Goal: Navigation & Orientation: Find specific page/section

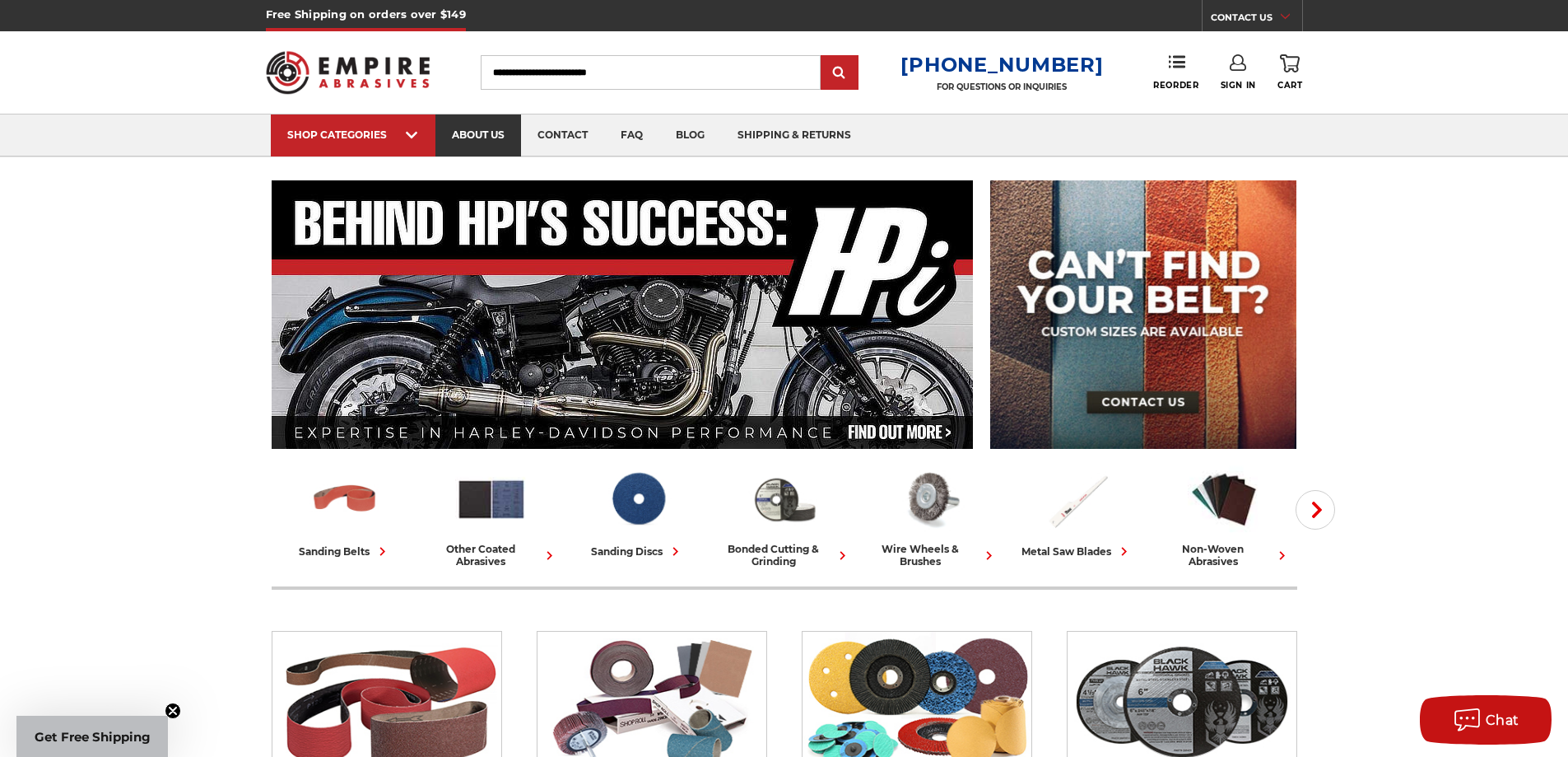
click at [458, 139] on link "about us" at bounding box center [478, 135] width 86 height 42
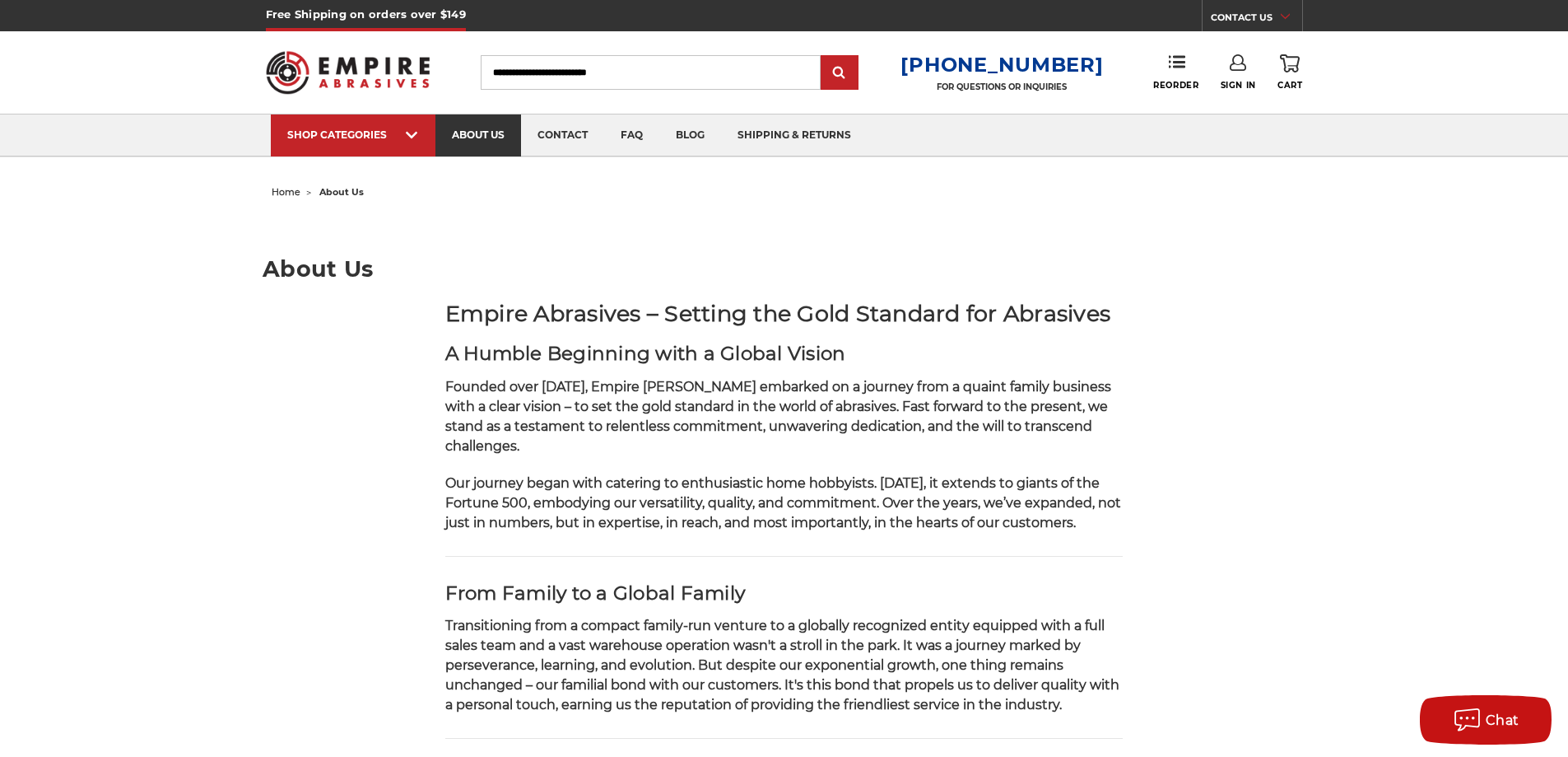
click at [451, 129] on link "about us" at bounding box center [478, 135] width 86 height 42
click at [575, 137] on link "contact" at bounding box center [562, 135] width 83 height 42
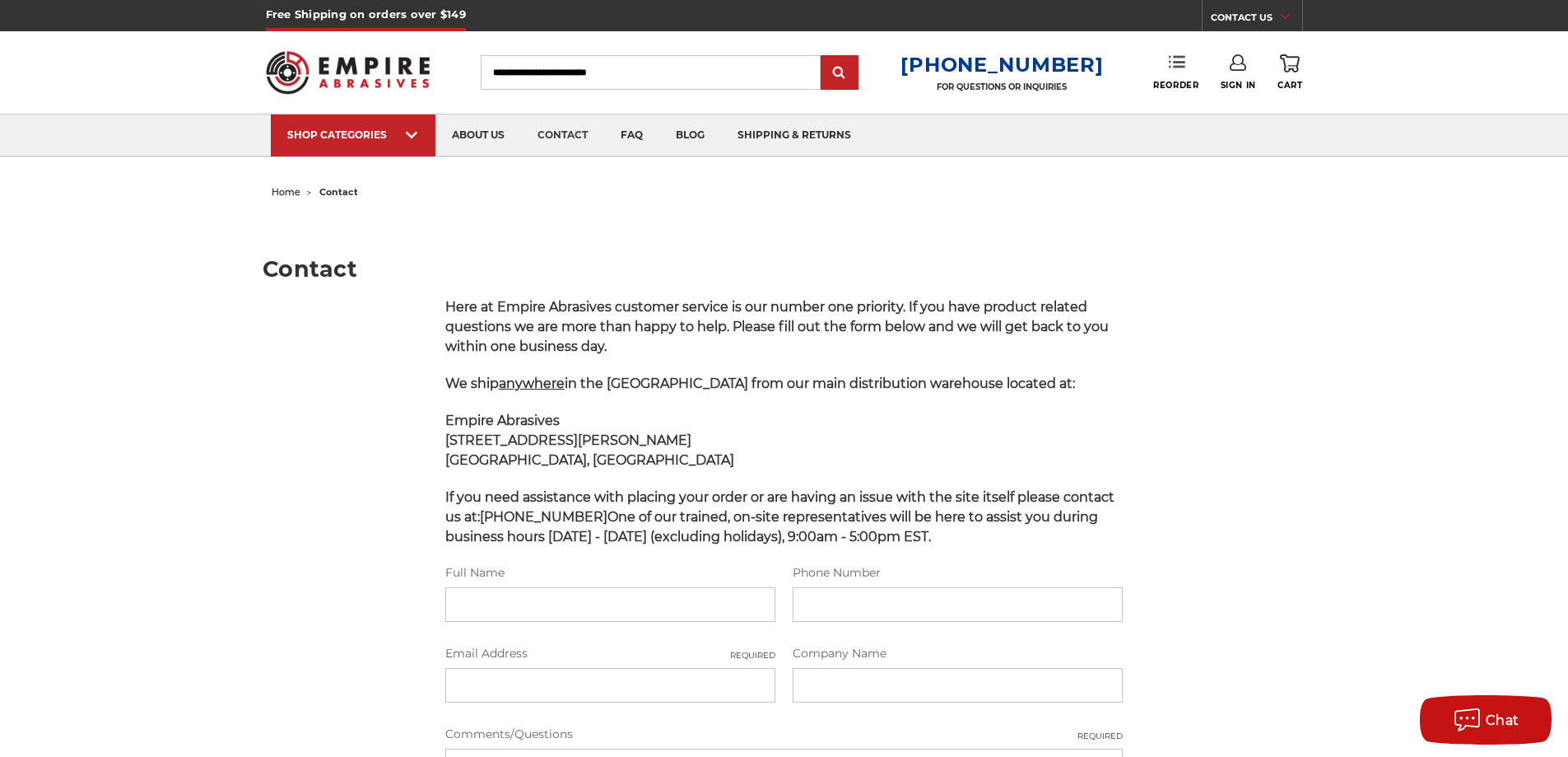
click at [1160, 58] on link "Reorder" at bounding box center [1175, 72] width 45 height 35
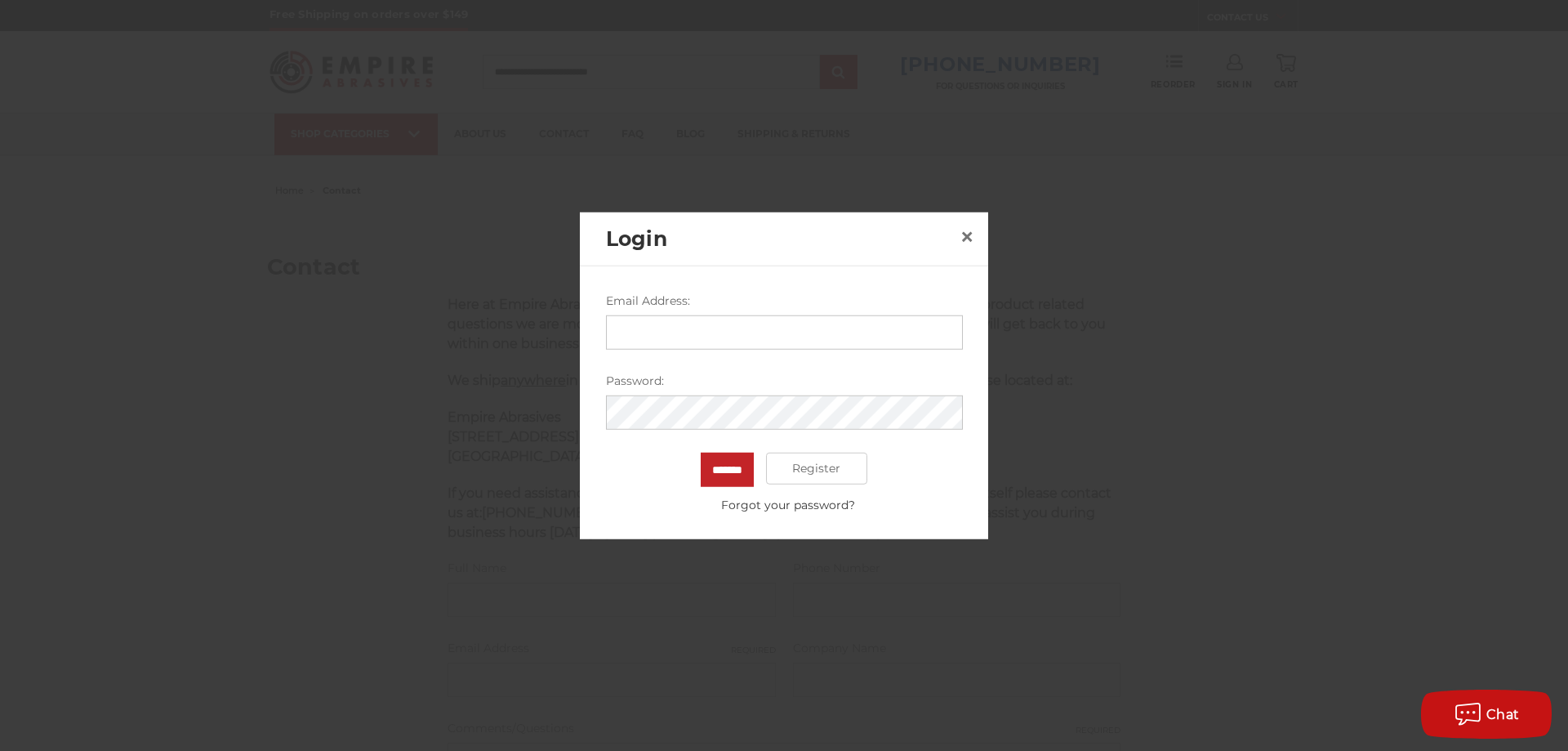
click at [964, 218] on div "Login ×" at bounding box center [784, 239] width 409 height 55
click at [970, 226] on span "×" at bounding box center [967, 236] width 15 height 32
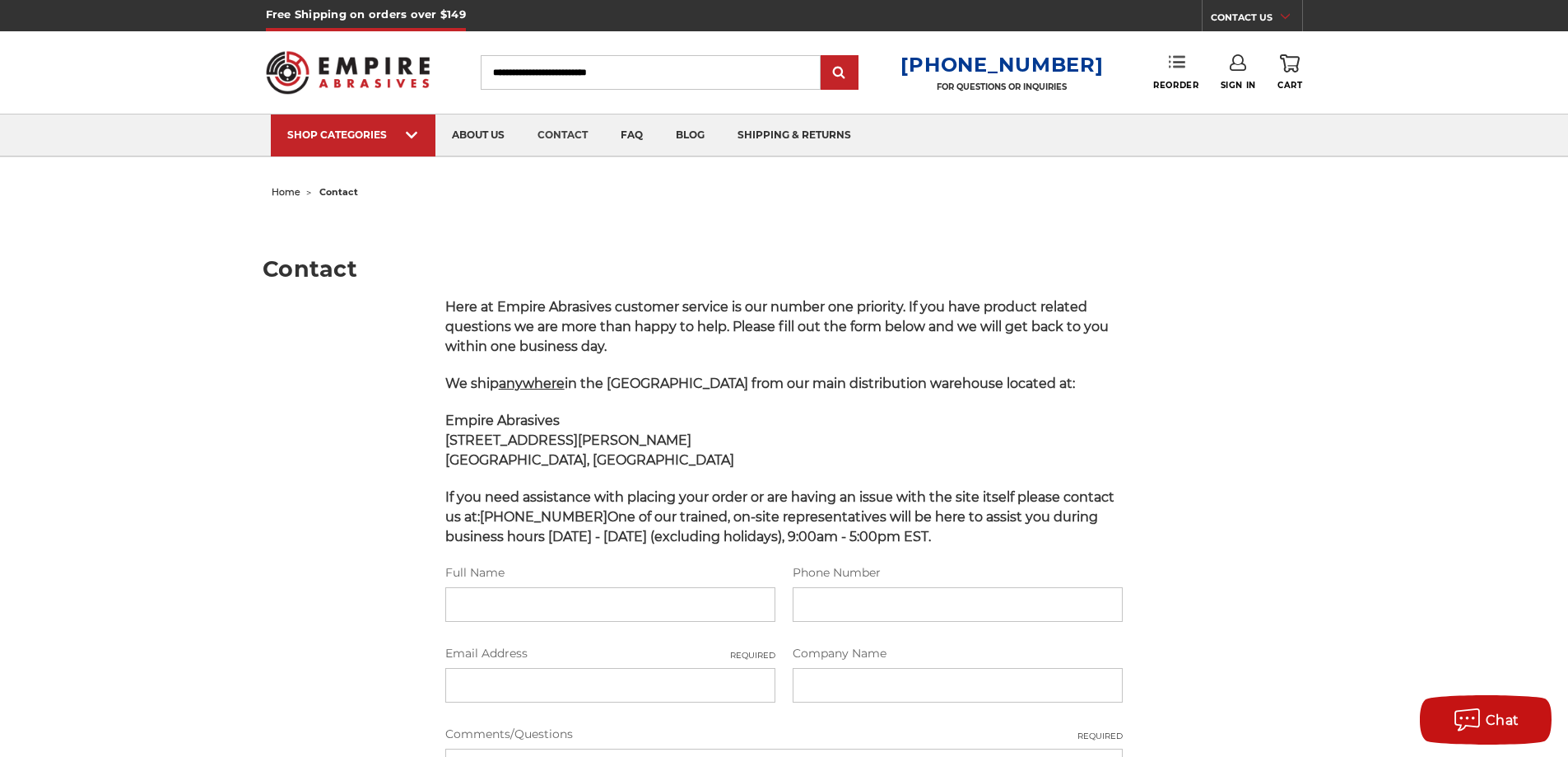
click at [1172, 68] on icon at bounding box center [1177, 62] width 17 height 17
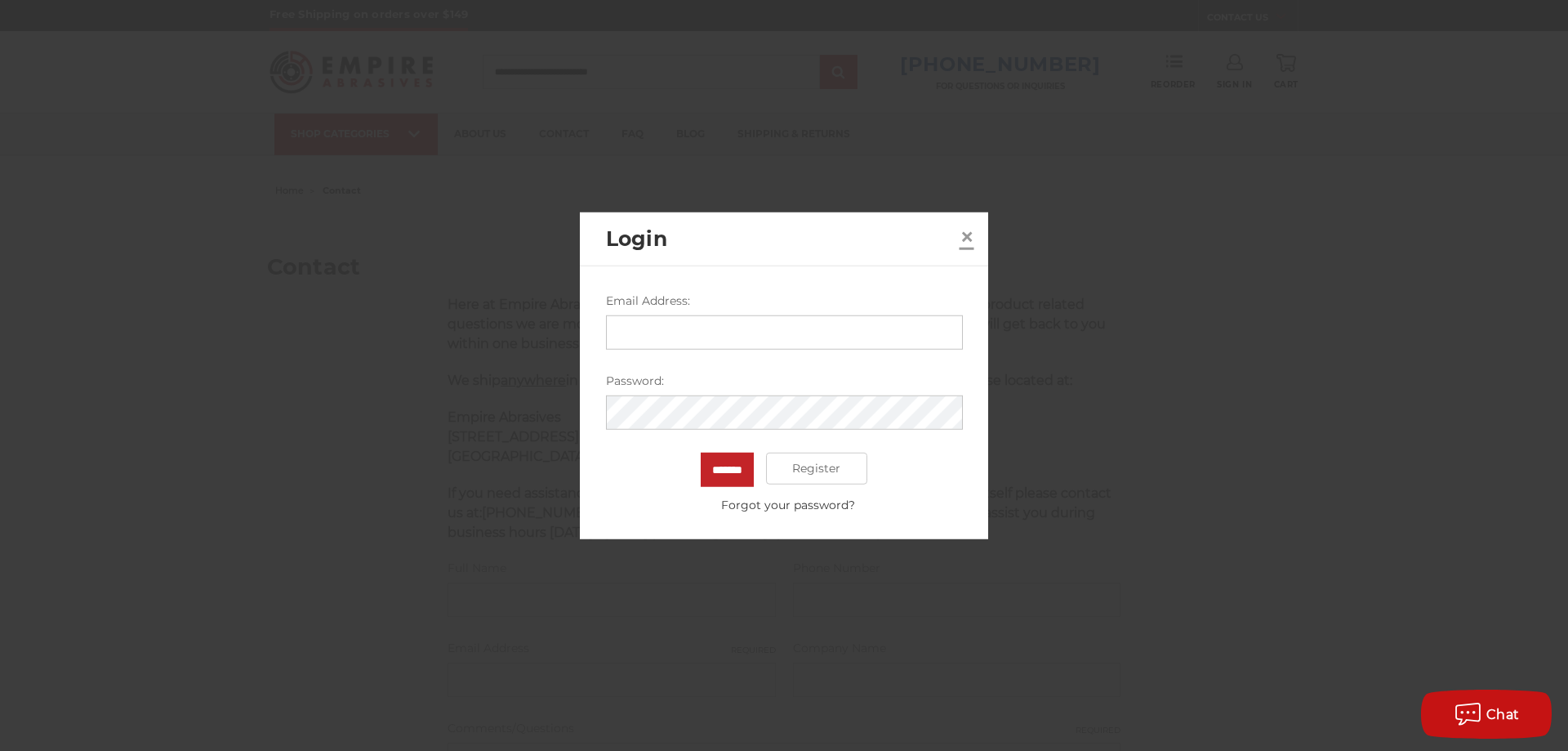
click at [970, 231] on span "×" at bounding box center [967, 236] width 15 height 32
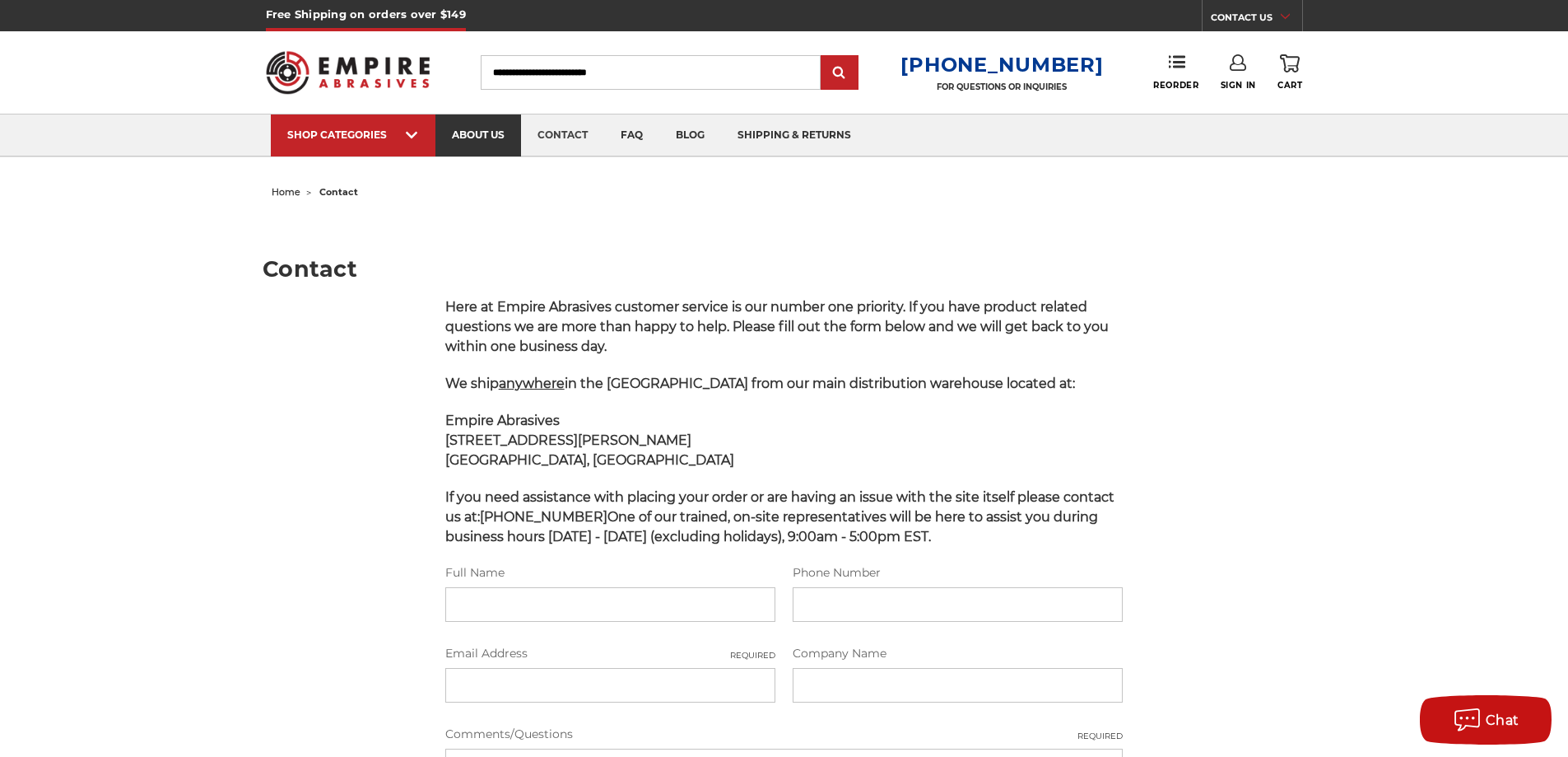
click at [488, 145] on link "about us" at bounding box center [478, 135] width 86 height 42
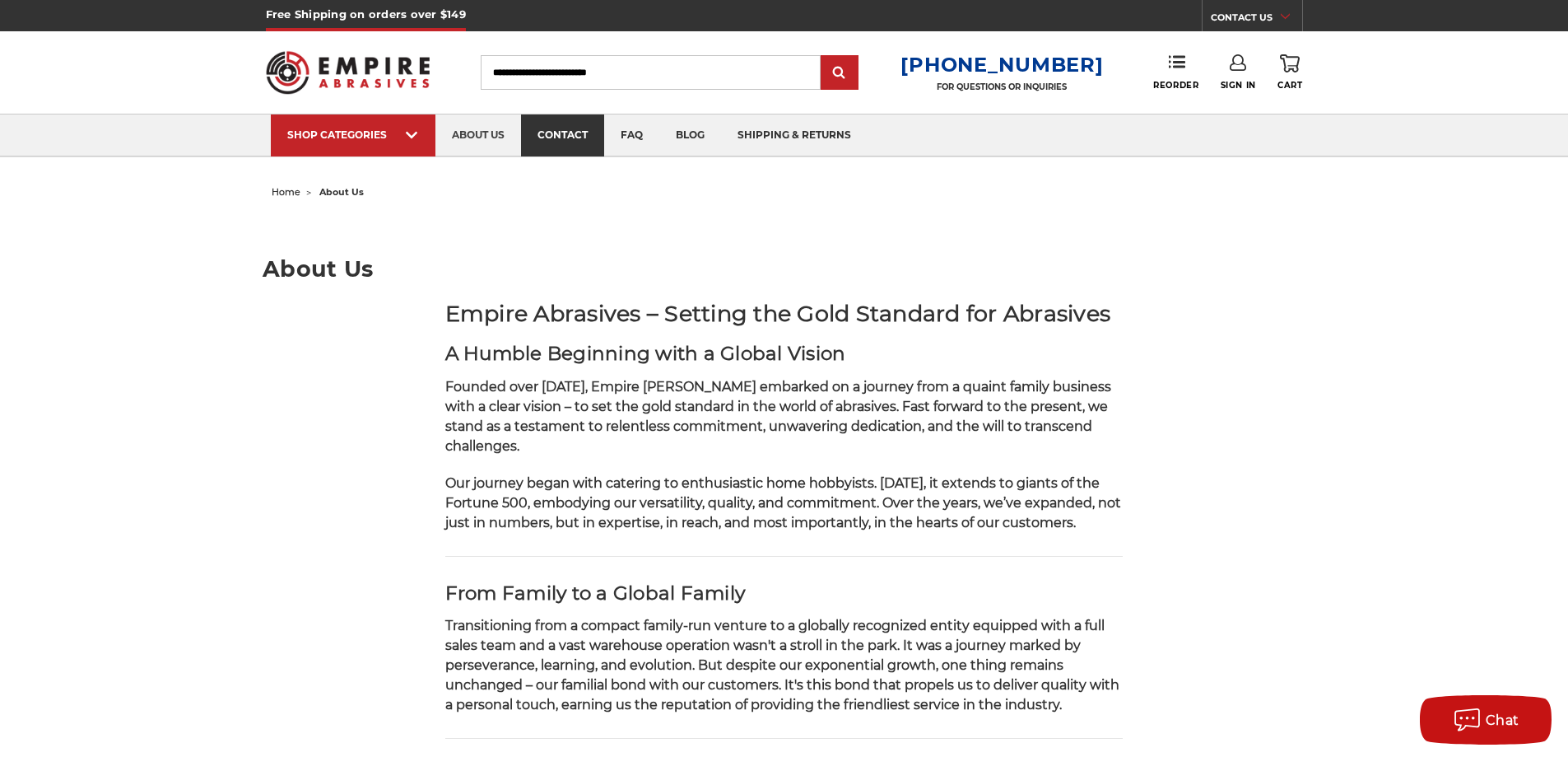
click at [571, 144] on link "contact" at bounding box center [562, 135] width 83 height 42
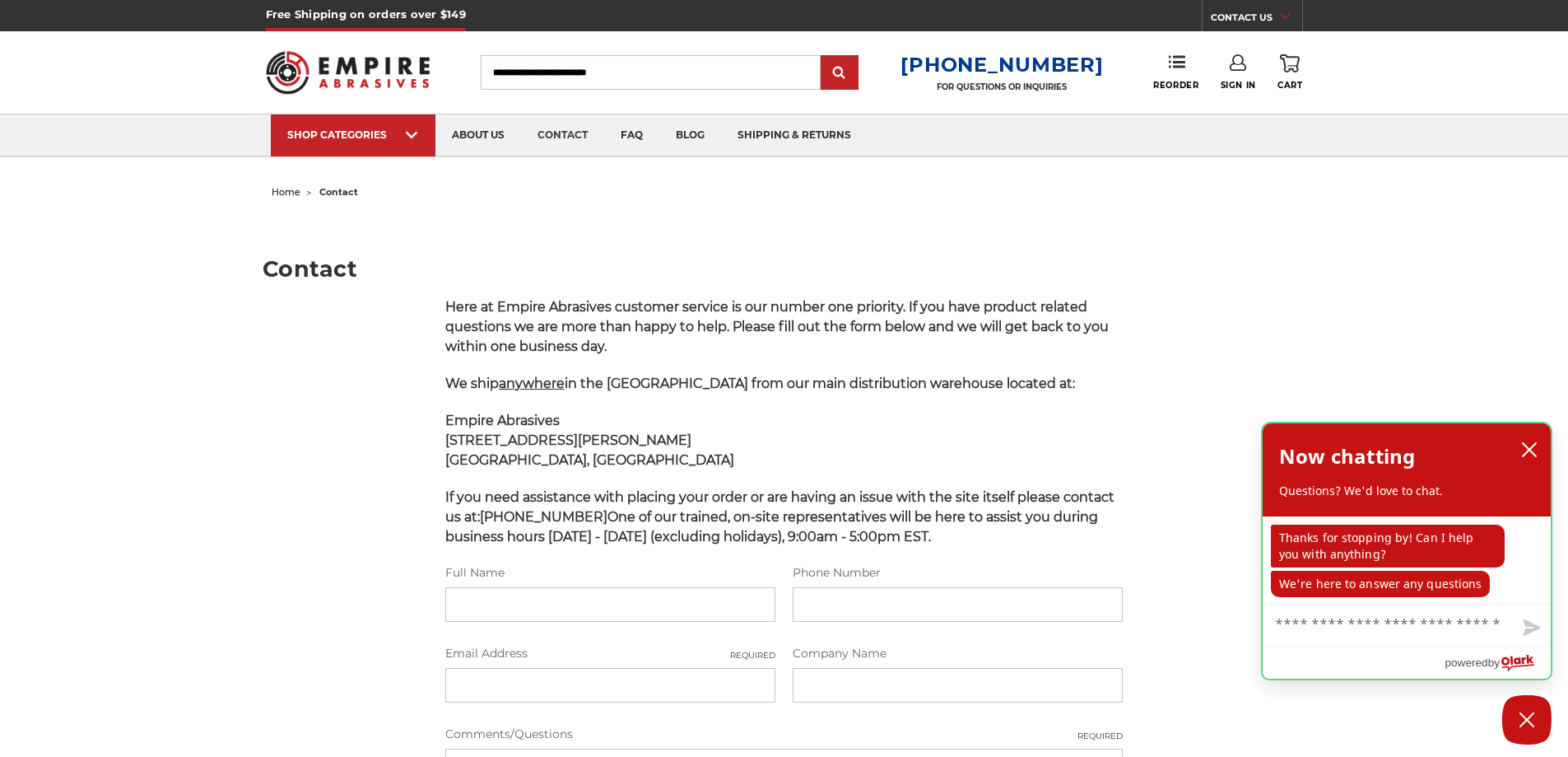
click at [1356, 661] on div "powered by Olark Logo" at bounding box center [1406, 663] width 288 height 31
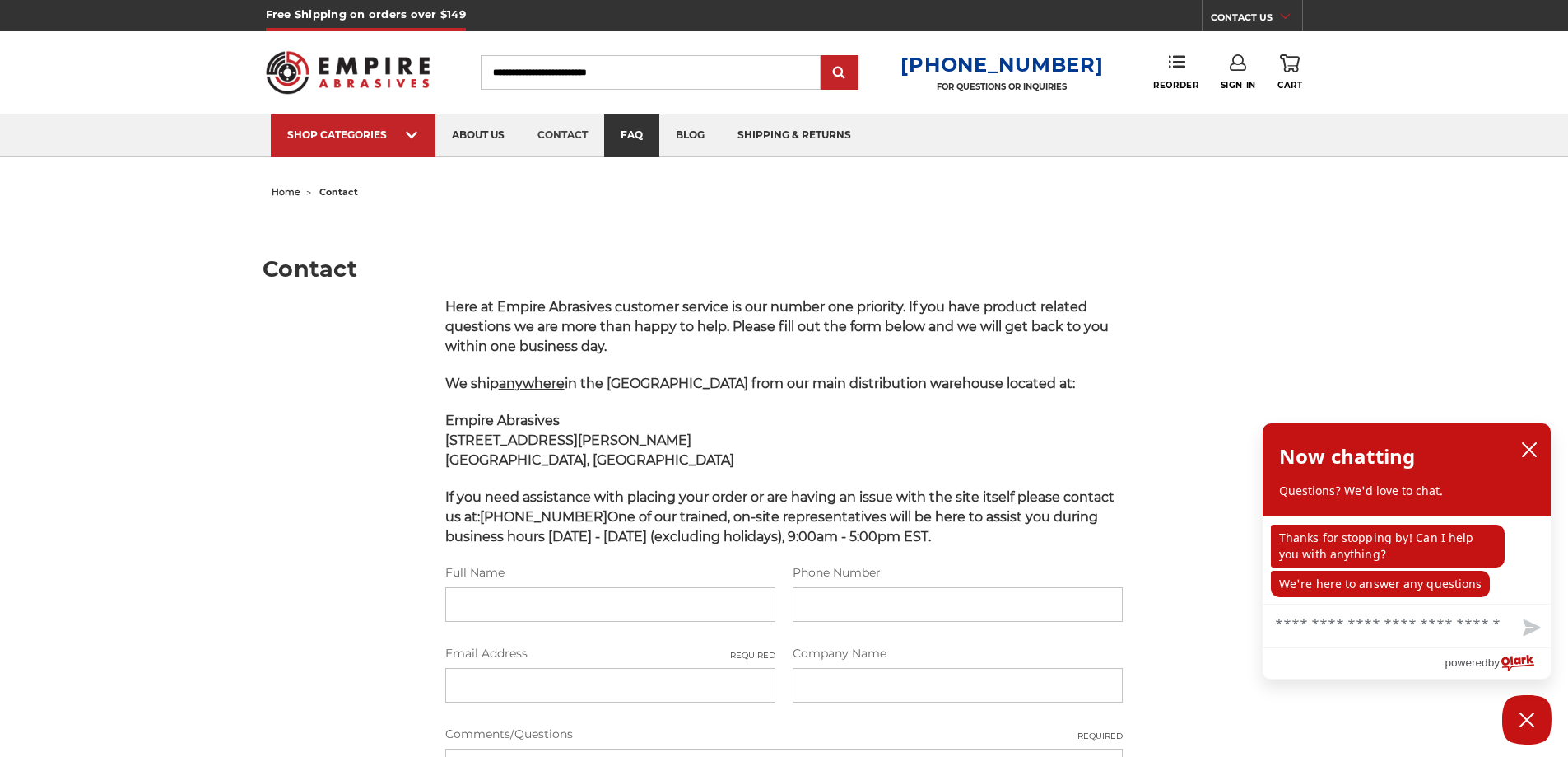
click at [650, 139] on link "faq" at bounding box center [632, 135] width 56 height 42
